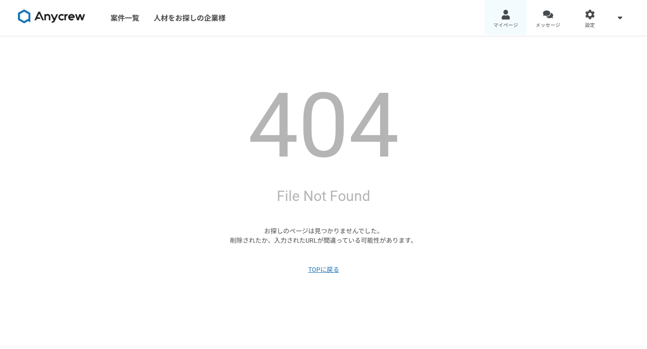
click at [503, 12] on div at bounding box center [505, 14] width 10 height 10
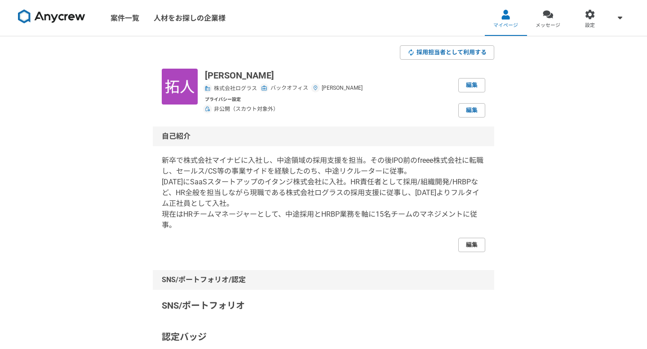
click at [473, 239] on link "編集" at bounding box center [471, 245] width 27 height 14
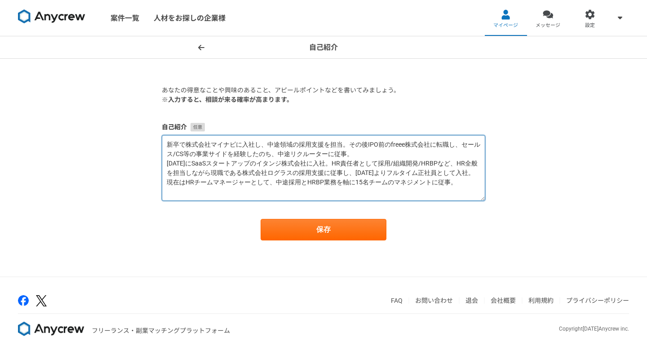
click at [459, 183] on textarea "新卒で株式会社マイナビに入社し、中途領域の採用支援を担当。その後IPO前のfreee株式会社に転職し、セールス/CS等の事業サイドを経験したのち、中途リクルー…" at bounding box center [323, 168] width 323 height 66
drag, startPoint x: 248, startPoint y: 182, endPoint x: 185, endPoint y: 186, distance: 62.6
click at [185, 186] on textarea "新卒で株式会社マイナビに入社し、中途領域の採用支援を担当。その後IPO前のfreee株式会社に転職し、セールス/CS等の事業サイドを経験したのち、中途リクルー…" at bounding box center [323, 168] width 323 height 66
click at [320, 183] on textarea "新卒で株式会社マイナビに入社し、中途領域の採用支援を担当。その後IPO前のfreee株式会社に転職し、セールス/CS等の事業サイドを経験したのち、中途リクルー…" at bounding box center [323, 168] width 323 height 66
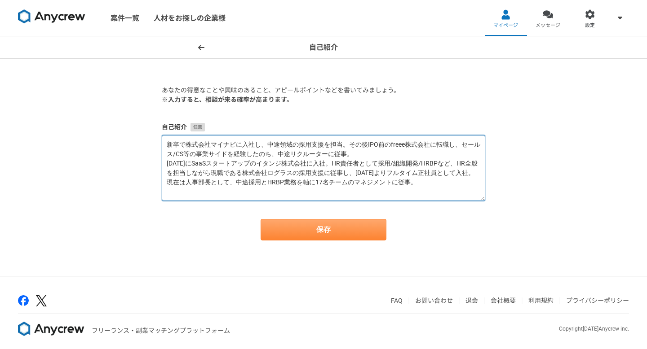
type textarea "新卒で株式会社マイナビに入社し、中途領域の採用支援を担当。その後IPO前のfreee株式会社に転職し、セールス/CS等の事業サイドを経験したのち、中途リクルー…"
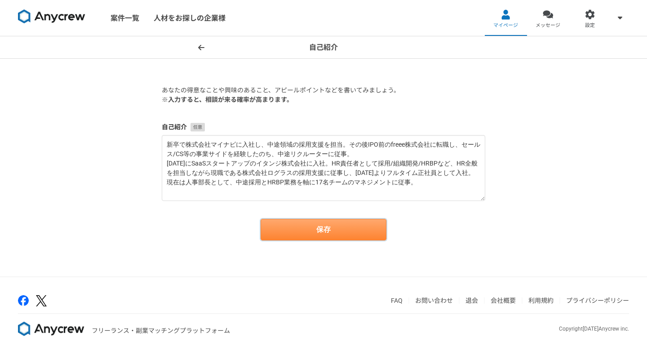
click at [344, 229] on button "保存" at bounding box center [323, 230] width 126 height 22
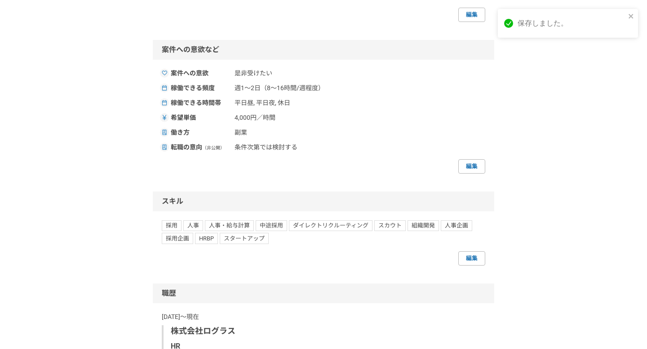
scroll to position [328, 0]
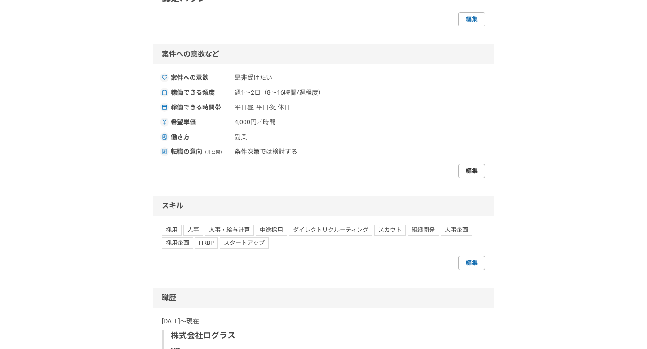
click at [480, 171] on link "編集" at bounding box center [471, 171] width 27 height 14
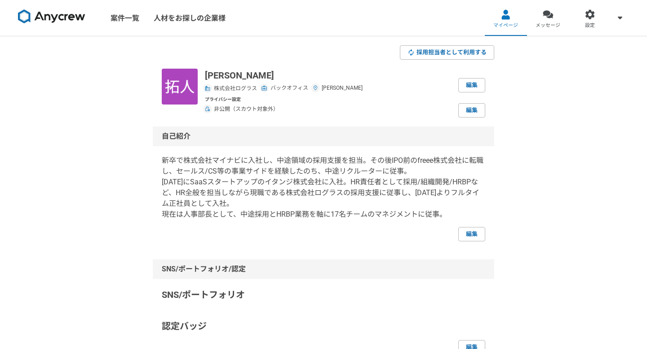
select select "sidejob"
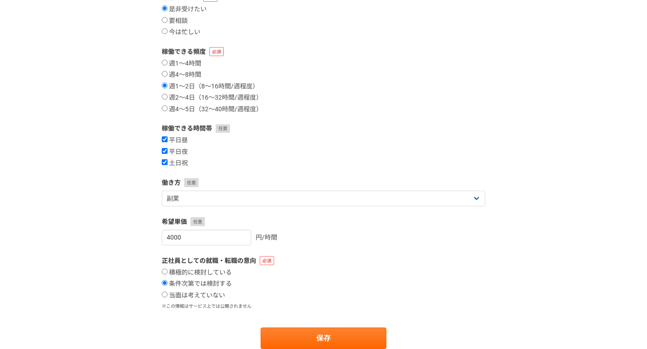
scroll to position [85, 0]
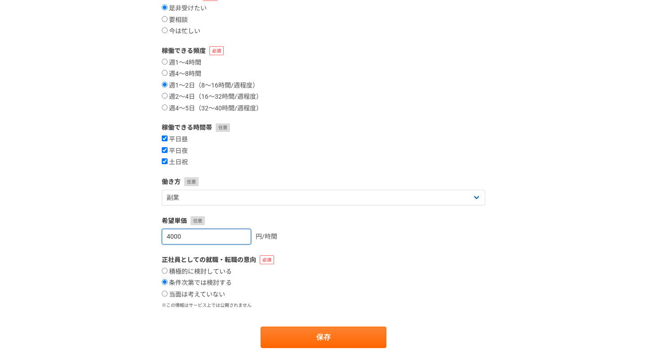
click at [217, 238] on input "4000" at bounding box center [206, 237] width 89 height 16
type input "4"
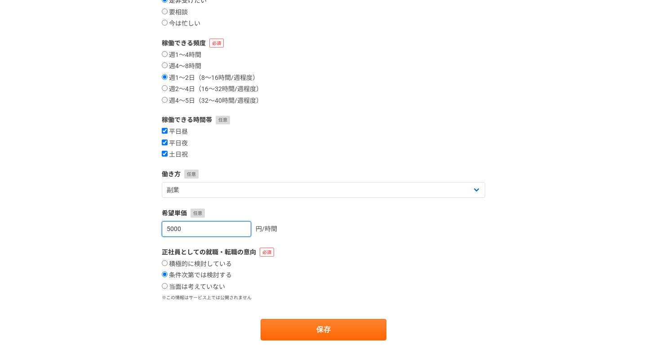
scroll to position [91, 0]
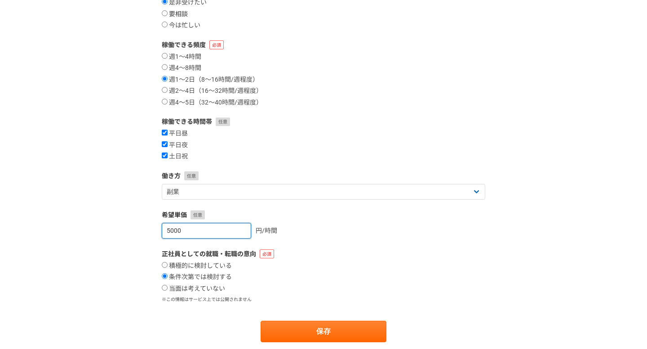
type input "5000"
click at [182, 11] on label "要相談" at bounding box center [175, 14] width 26 height 8
click at [168, 11] on input "要相談" at bounding box center [165, 13] width 6 height 6
radio input "true"
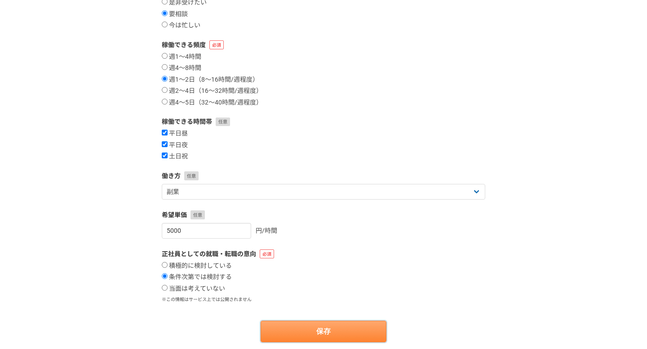
click at [321, 330] on button "保存" at bounding box center [323, 332] width 126 height 22
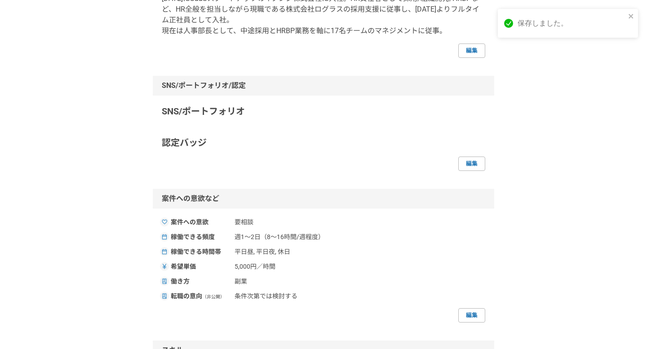
scroll to position [200, 0]
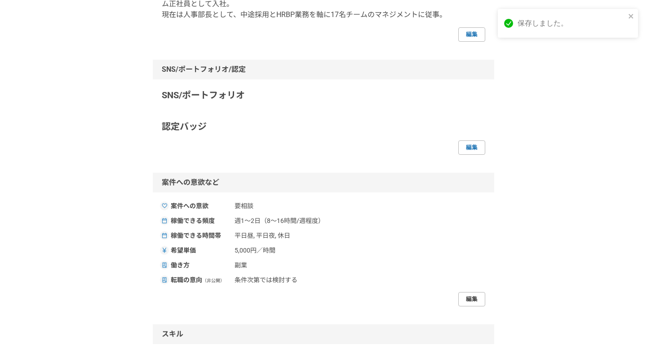
click at [473, 302] on link "編集" at bounding box center [471, 299] width 27 height 14
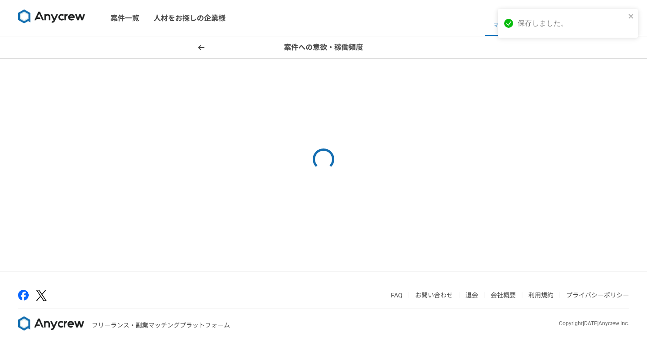
select select "sidejob"
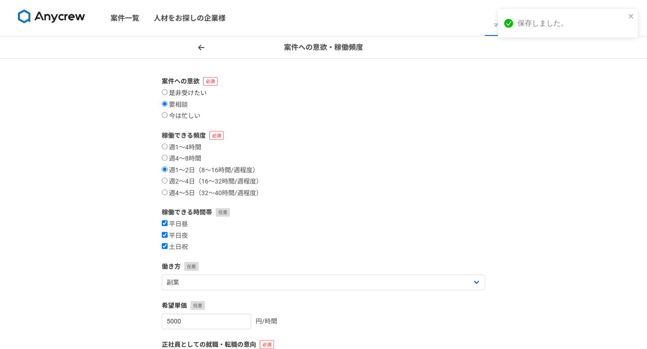
click at [192, 92] on label "是非受けたい" at bounding box center [184, 93] width 45 height 8
click at [168, 92] on input "是非受けたい" at bounding box center [165, 92] width 6 height 6
radio input "true"
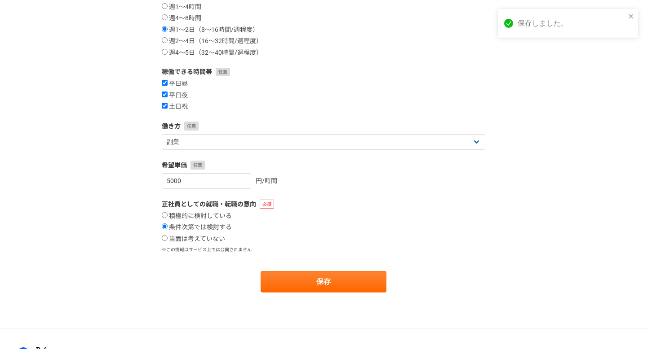
scroll to position [198, 0]
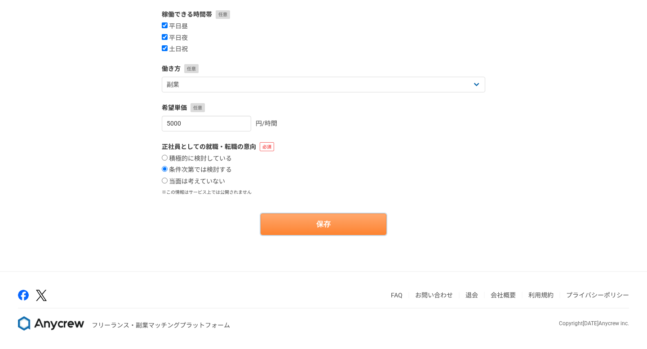
click at [334, 233] on button "保存" at bounding box center [323, 225] width 126 height 22
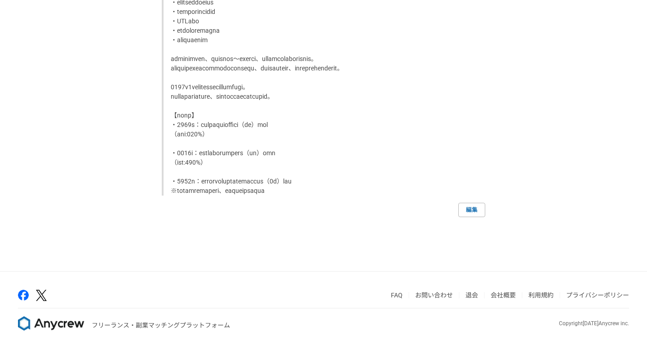
scroll to position [1949, 0]
click at [469, 212] on link "編集" at bounding box center [471, 210] width 27 height 14
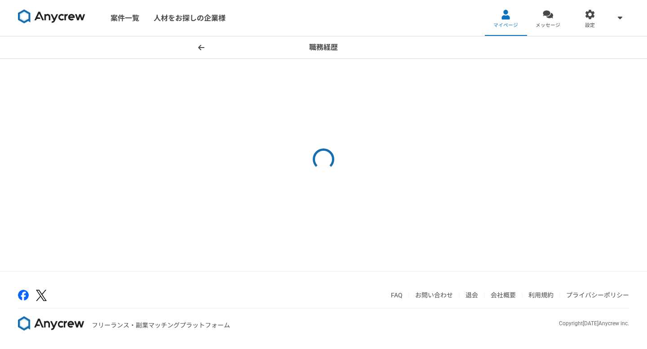
select select "[DATE]"
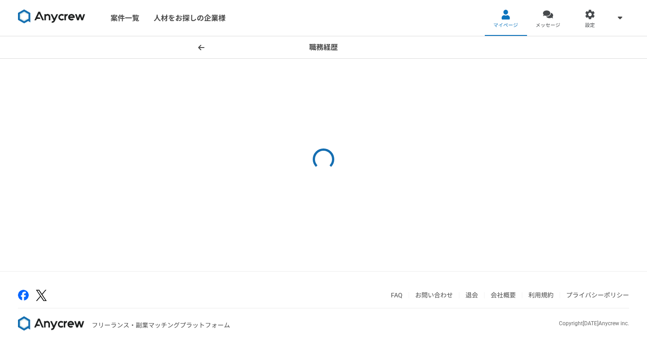
select select "[DATE]"
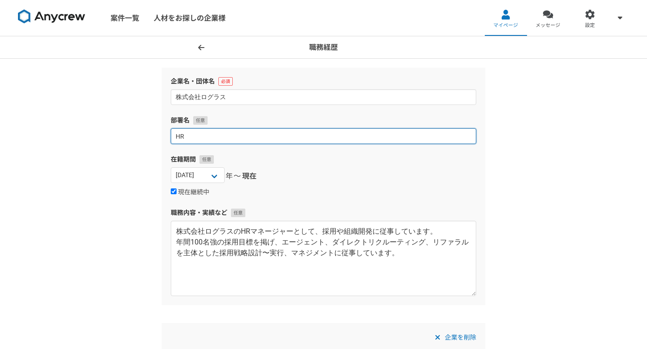
click at [226, 137] on input "HR" at bounding box center [323, 136] width 305 height 16
type input "H"
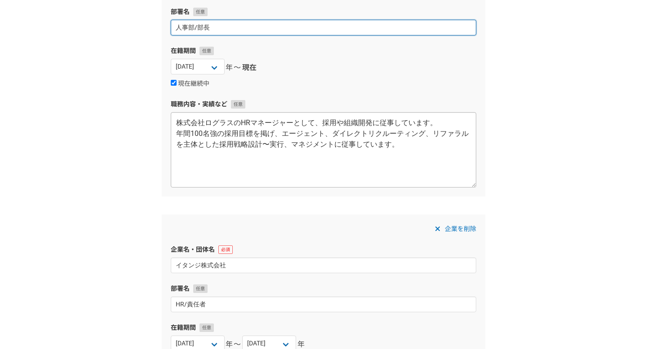
scroll to position [108, 0]
type input "人事部/部長"
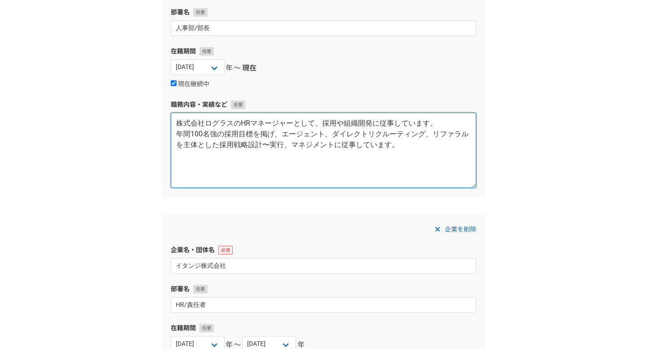
drag, startPoint x: 407, startPoint y: 152, endPoint x: 15, endPoint y: 90, distance: 396.9
paste textarea "[DATE]より業務委託として参画し、[DATE]にフルタイム正社員として入社。 人事部長として18名の組織をマネジメントに従事。 HRチームの立ち上げから採…"
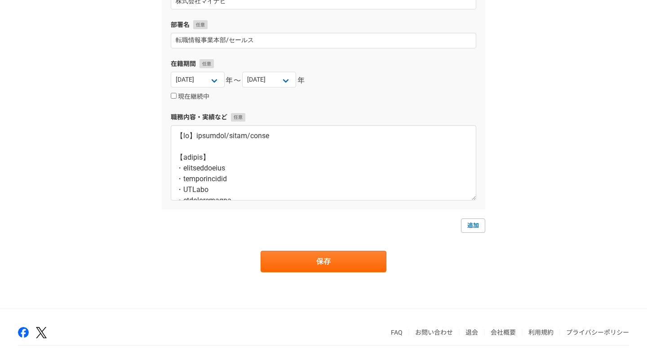
scroll to position [965, 0]
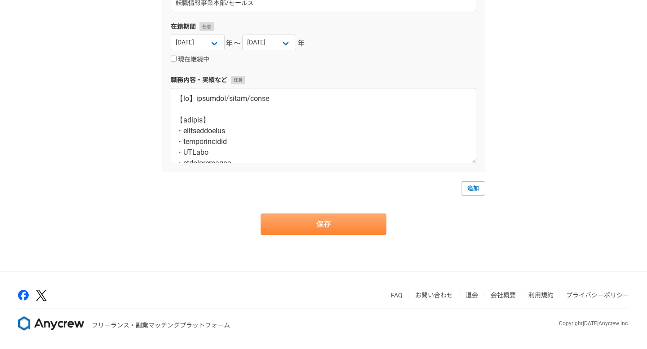
type textarea "[DATE]より業務委託として参画し、[DATE]にフルタイム正社員として入社。 人事部長として18名の組織をマネジメントに従事。 HRチームの立ち上げから採…"
click at [306, 222] on button "保存" at bounding box center [323, 225] width 126 height 22
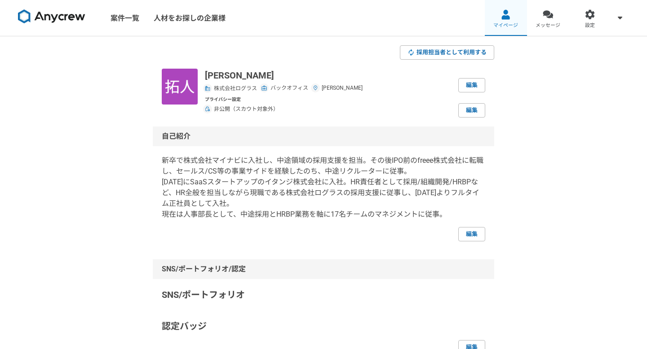
click at [511, 26] on span "マイページ" at bounding box center [505, 25] width 25 height 7
click at [550, 19] on div at bounding box center [548, 14] width 10 height 10
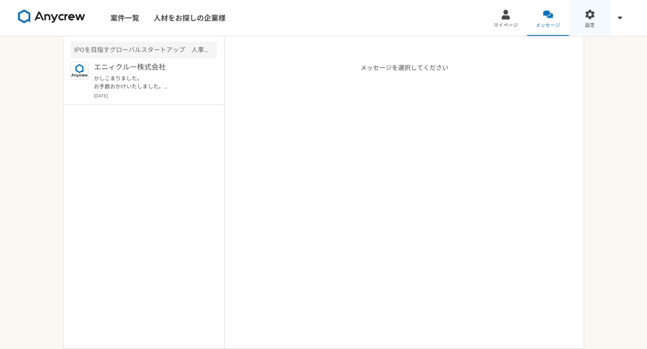
click at [580, 19] on link "設定" at bounding box center [590, 18] width 42 height 36
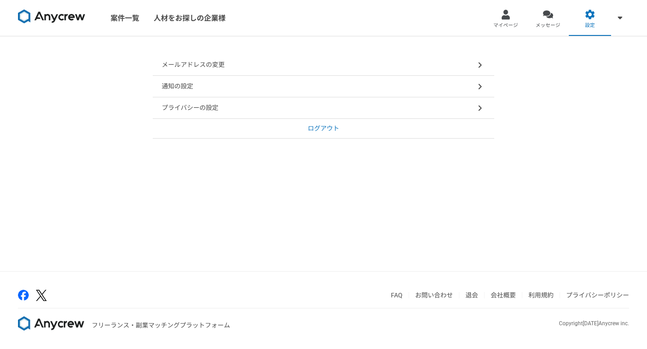
click at [178, 93] on div "通知の設定" at bounding box center [323, 87] width 341 height 22
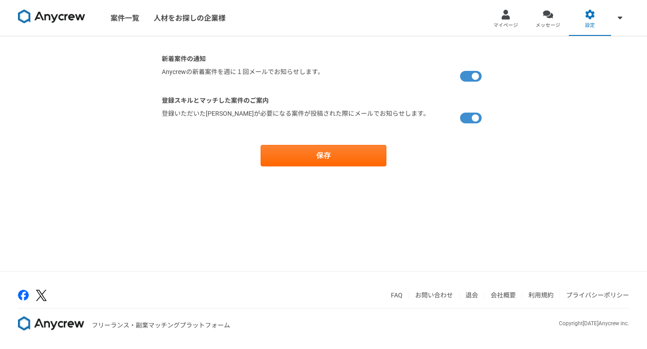
click at [473, 73] on label at bounding box center [472, 76] width 25 height 18
click at [168, 73] on input "checkbox" at bounding box center [165, 70] width 6 height 6
checkbox input "false"
click at [472, 117] on label at bounding box center [472, 118] width 25 height 18
click at [168, 115] on input "checkbox" at bounding box center [165, 112] width 6 height 6
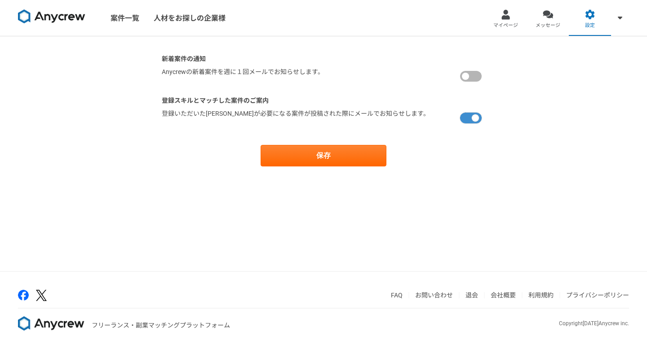
checkbox input "false"
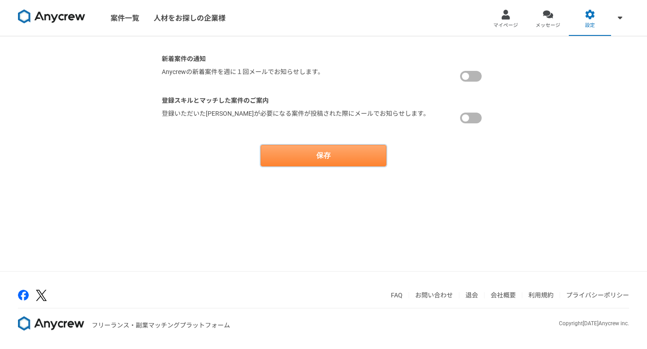
click at [309, 159] on button "保存" at bounding box center [323, 156] width 126 height 22
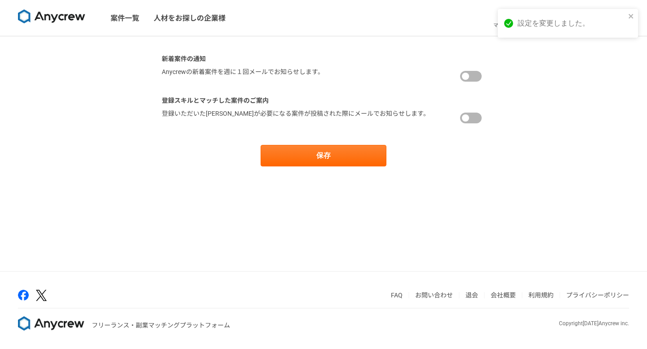
click at [635, 13] on div "設定を変更しました。" at bounding box center [568, 23] width 140 height 29
click at [588, 15] on div "設定を変更しました。" at bounding box center [568, 27] width 144 height 40
click at [588, 18] on div at bounding box center [590, 14] width 10 height 10
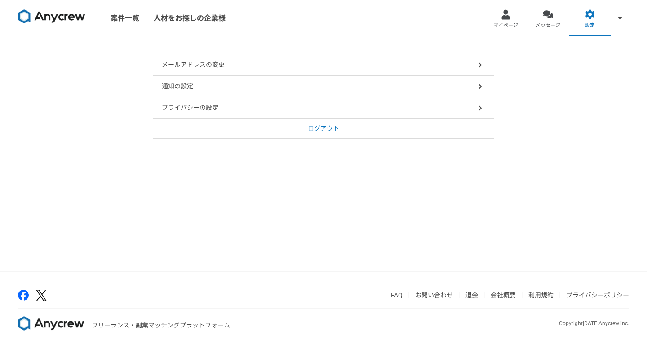
click at [197, 105] on p "プライバシーの設定" at bounding box center [190, 107] width 57 height 9
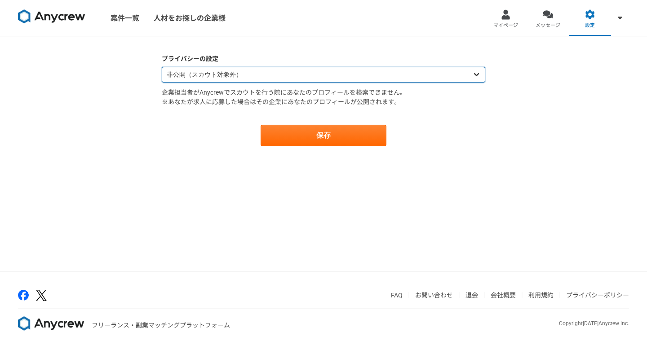
click at [230, 75] on select "公開（スカウト対象） 非公開（スカウト対象外）" at bounding box center [323, 75] width 323 height 16
click at [238, 71] on select "公開（スカウト対象） 非公開（スカウト対象外）" at bounding box center [323, 75] width 323 height 16
select select "opened"
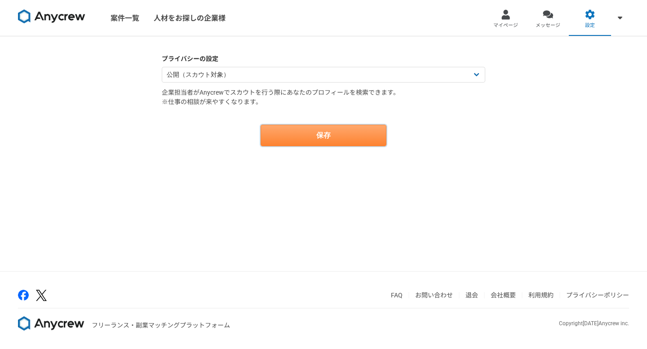
click at [324, 133] on button "保存" at bounding box center [323, 136] width 126 height 22
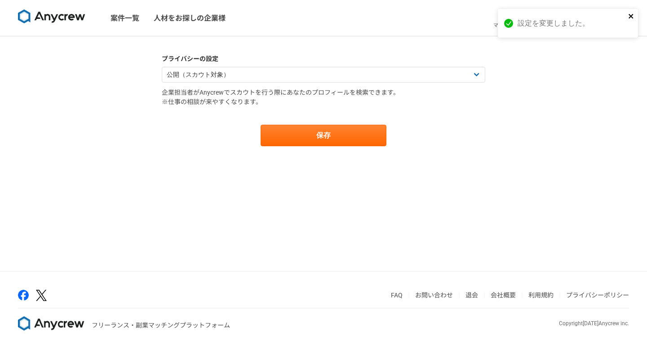
click at [631, 15] on icon "close" at bounding box center [630, 16] width 4 height 4
click at [545, 18] on div "設定を変更しました。" at bounding box center [568, 27] width 144 height 40
click at [545, 19] on link "メッセージ" at bounding box center [548, 18] width 42 height 36
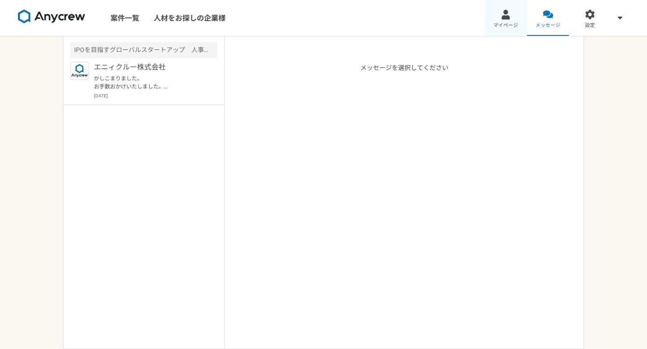
click at [507, 22] on span "マイページ" at bounding box center [505, 25] width 25 height 7
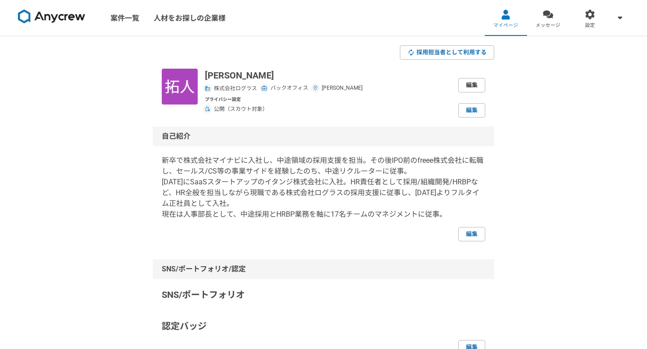
click at [479, 81] on link "編集" at bounding box center [471, 85] width 27 height 14
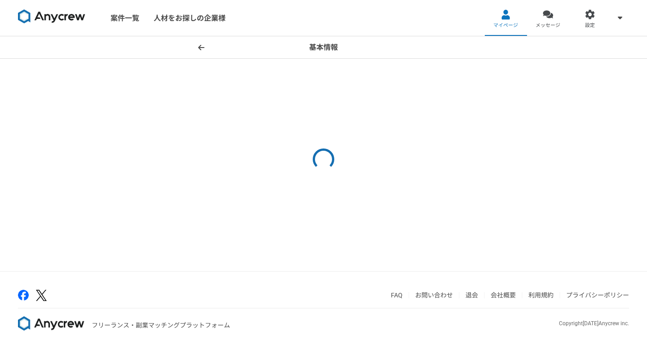
select select "7"
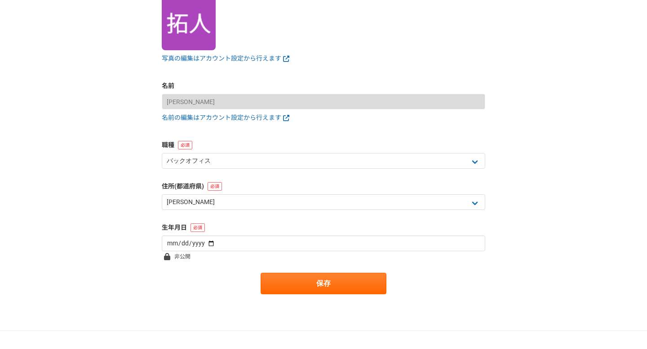
scroll to position [142, 0]
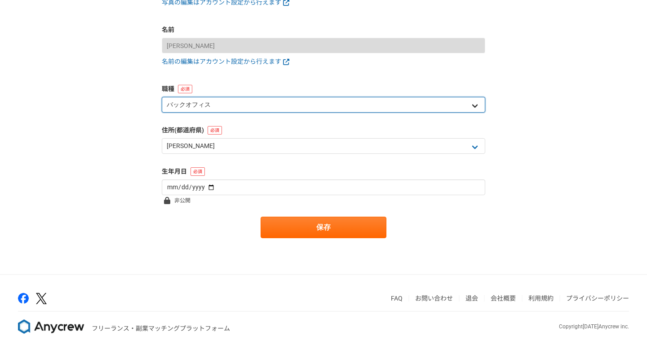
click at [287, 107] on select "エンジニア デザイナー ライター 営業 マーケティング 企画・事業開発 バックオフィス その他" at bounding box center [323, 105] width 323 height 16
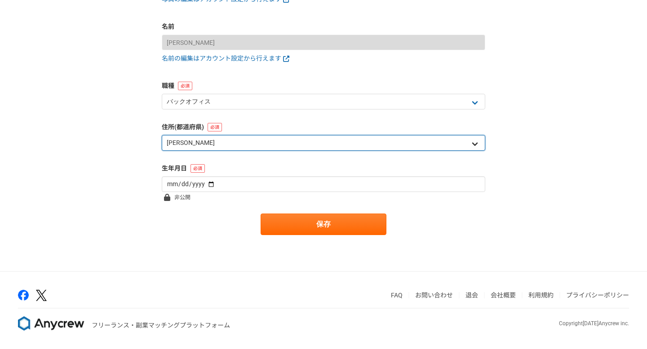
click at [320, 138] on select "北海道 [GEOGRAPHIC_DATA] [GEOGRAPHIC_DATA] [PERSON_NAME][GEOGRAPHIC_DATA] [PERSON_…" at bounding box center [323, 143] width 323 height 16
select select "11"
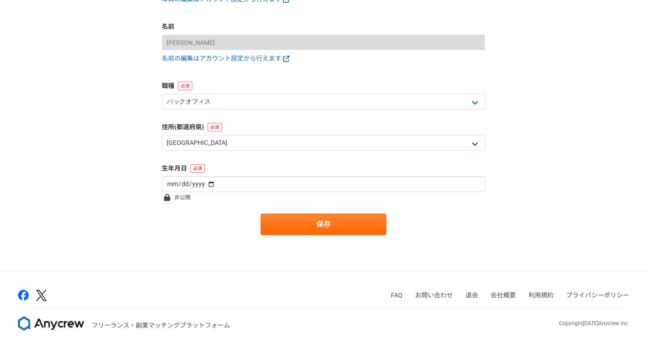
click at [326, 212] on form "プロフィール写真 写真の編集はアカウント設定から行えます 名前 [PERSON_NAME] 名前の編集はアカウント設定から行えます 職種 エンジニア デザイナ…" at bounding box center [323, 79] width 323 height 311
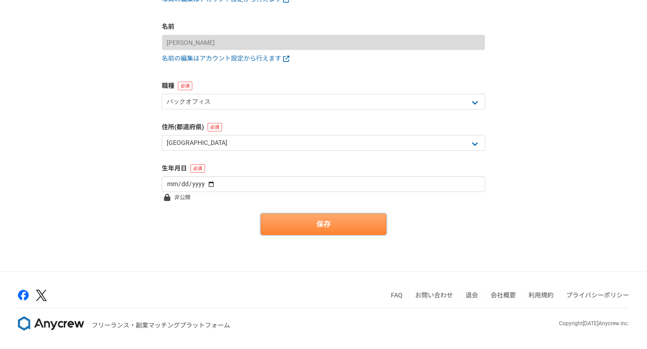
click at [324, 231] on button "保存" at bounding box center [323, 225] width 126 height 22
